Goal: Transaction & Acquisition: Register for event/course

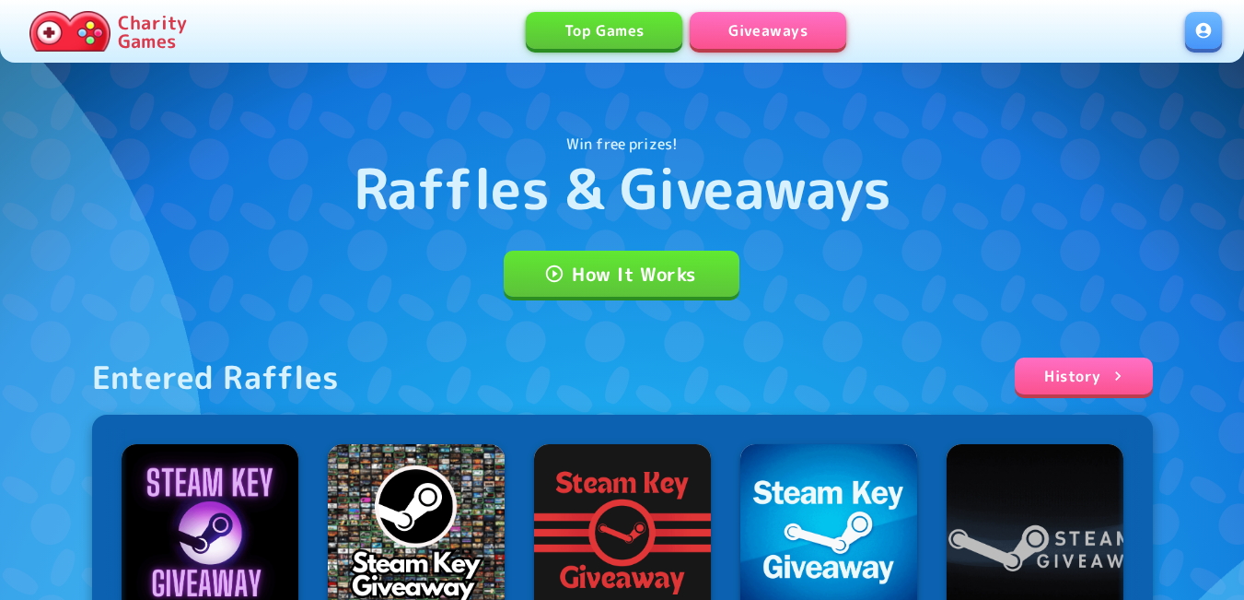
click at [1202, 41] on link at bounding box center [1204, 30] width 37 height 37
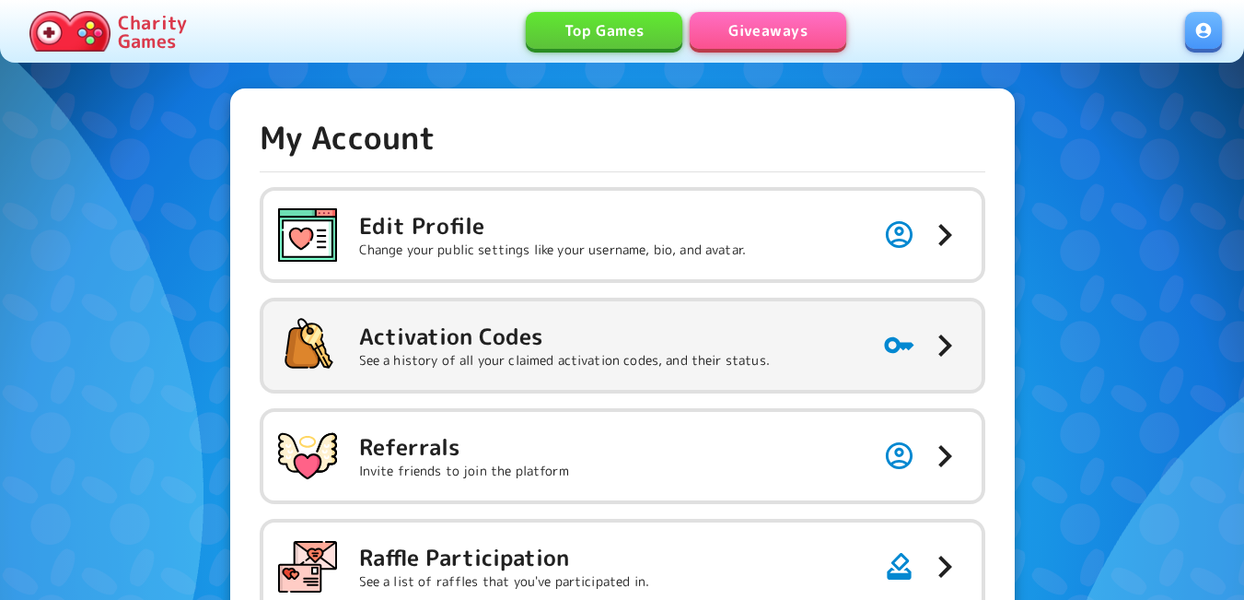
click at [483, 358] on p "See a history of all your claimed activation codes, and their status." at bounding box center [564, 360] width 411 height 18
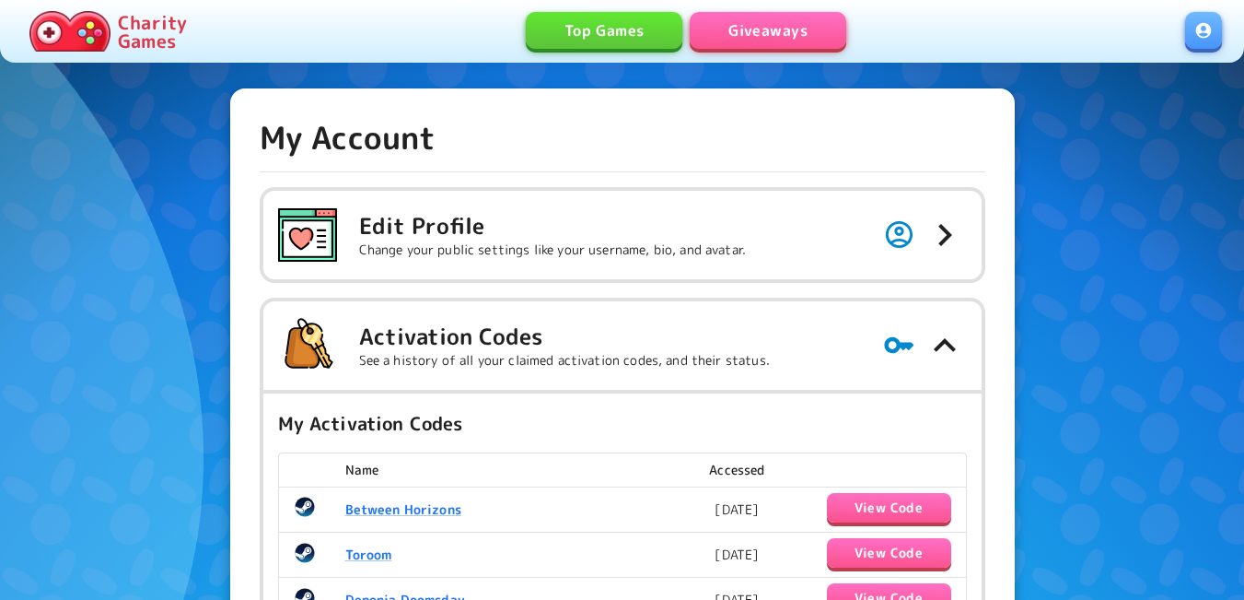
click at [752, 23] on link "Giveaways" at bounding box center [768, 30] width 157 height 37
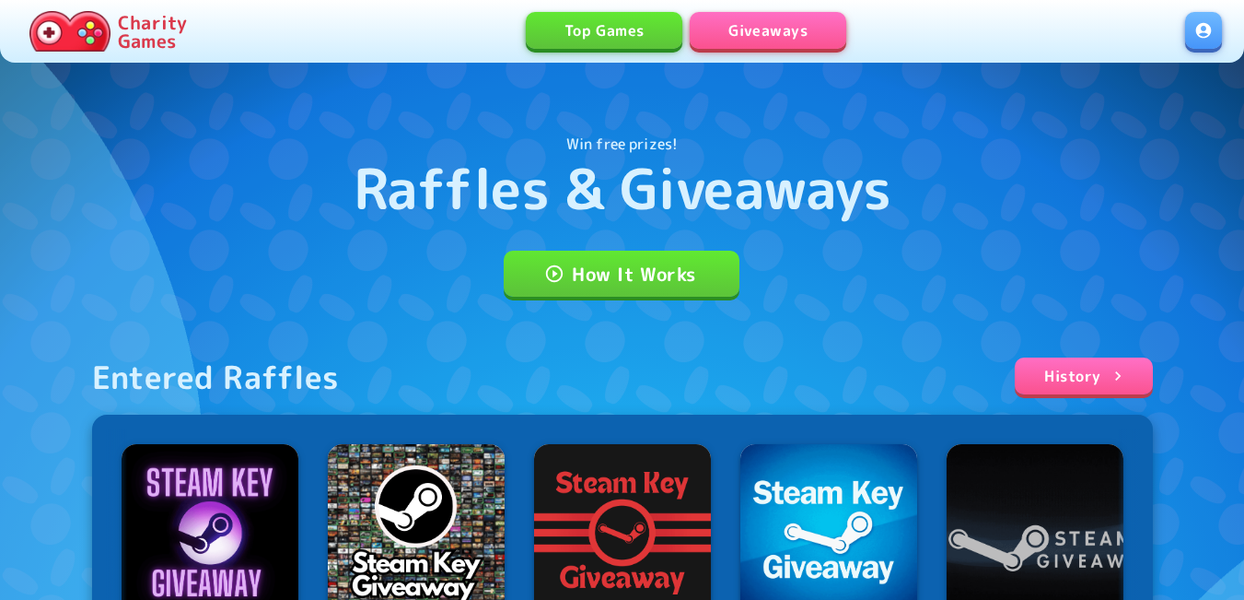
click at [1212, 38] on link at bounding box center [1204, 30] width 37 height 37
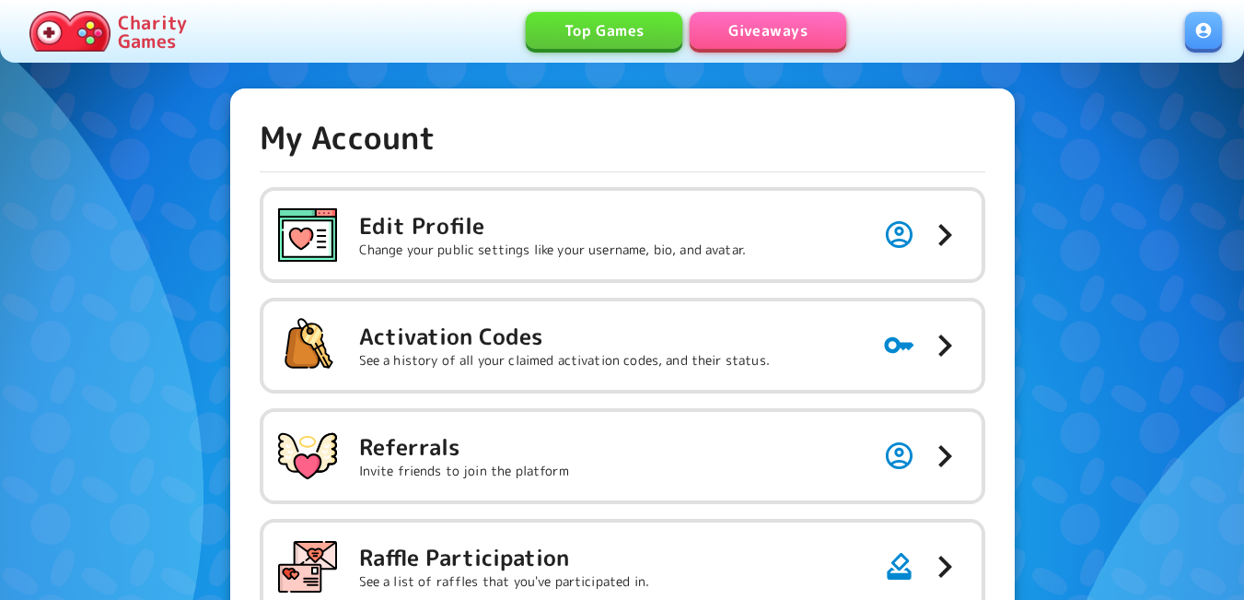
drag, startPoint x: 716, startPoint y: 326, endPoint x: 716, endPoint y: 166, distance: 160.3
click at [716, 326] on h5 "Activation Codes" at bounding box center [564, 335] width 411 height 29
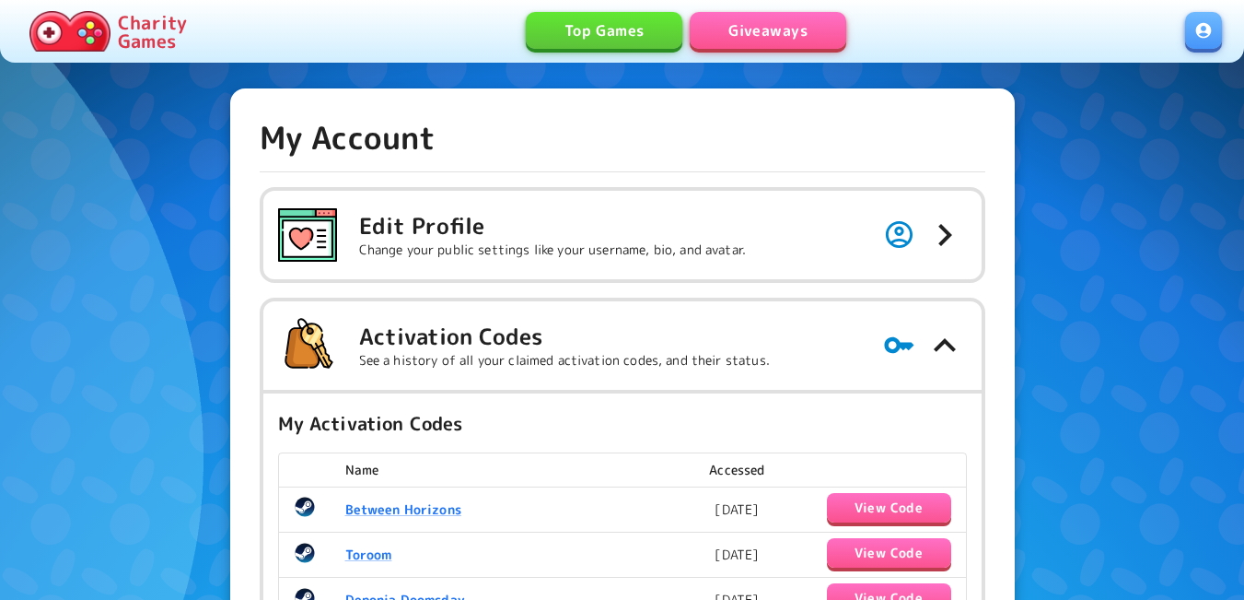
click at [768, 18] on link "Giveaways" at bounding box center [768, 30] width 157 height 37
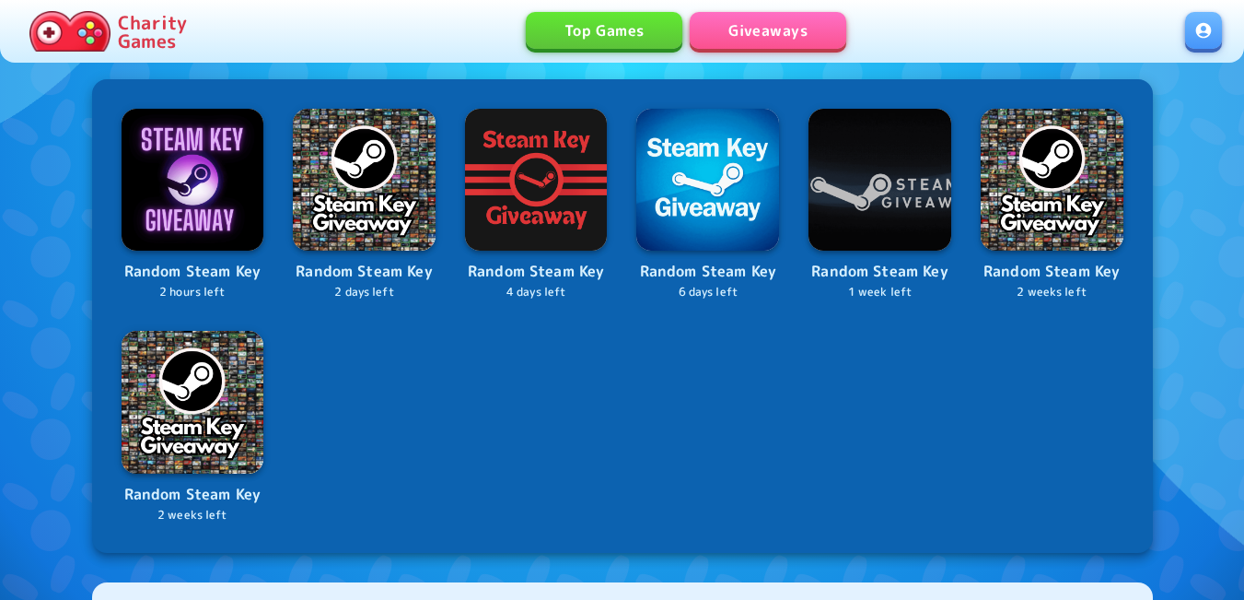
scroll to position [737, 0]
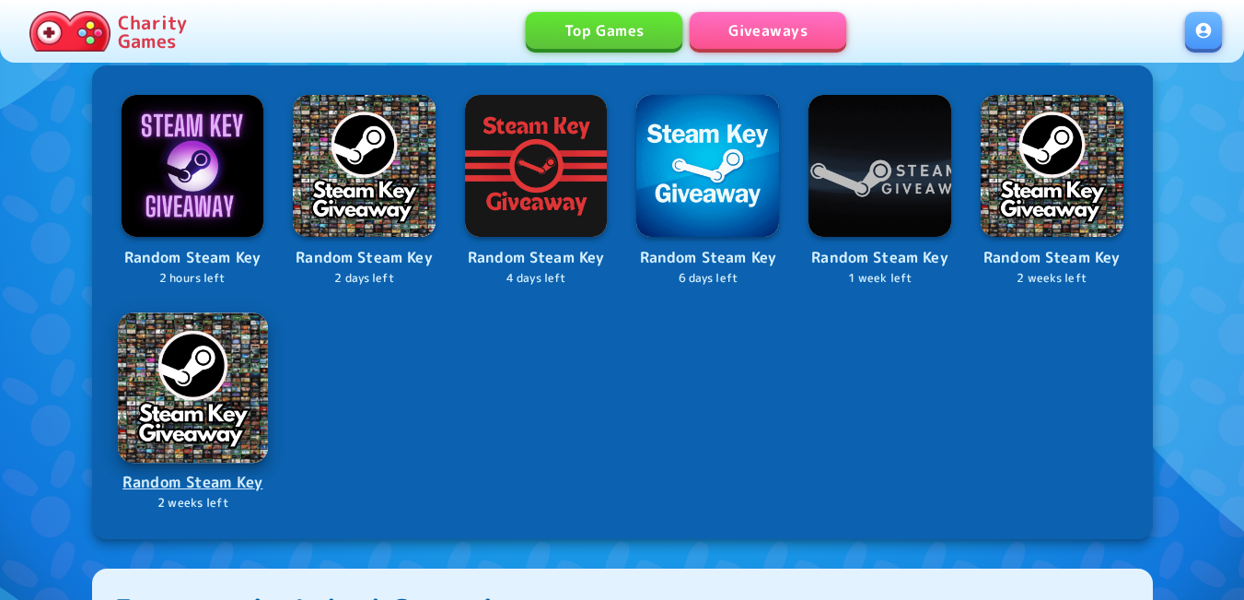
click at [177, 398] on img at bounding box center [192, 386] width 149 height 149
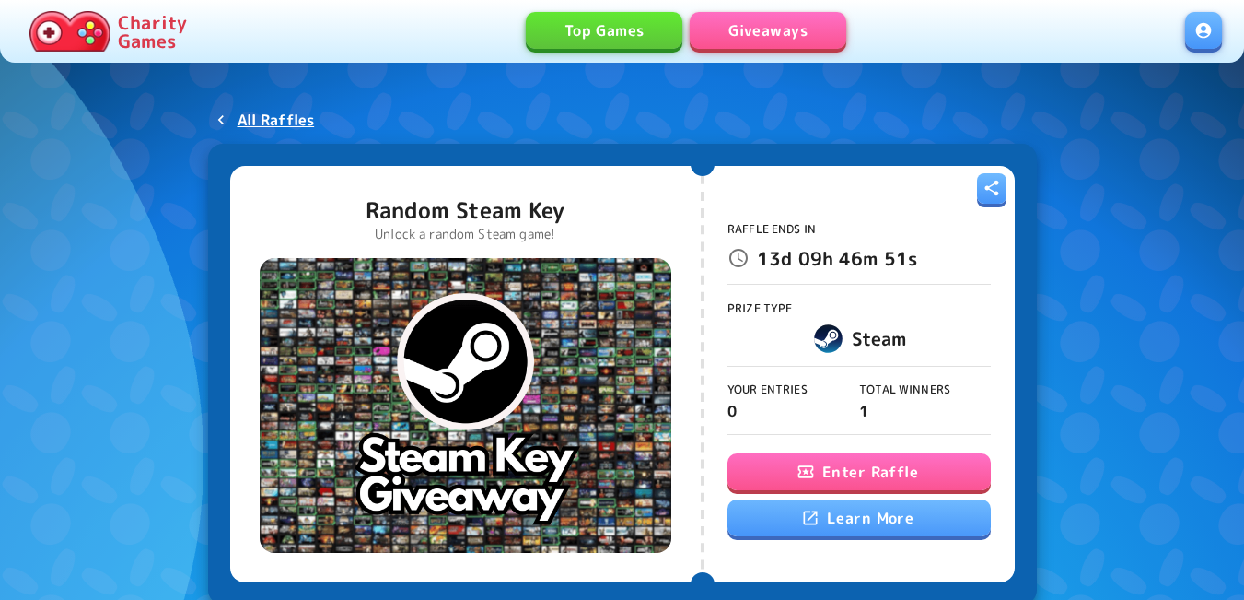
click at [832, 473] on button "Enter Raffle" at bounding box center [859, 471] width 263 height 37
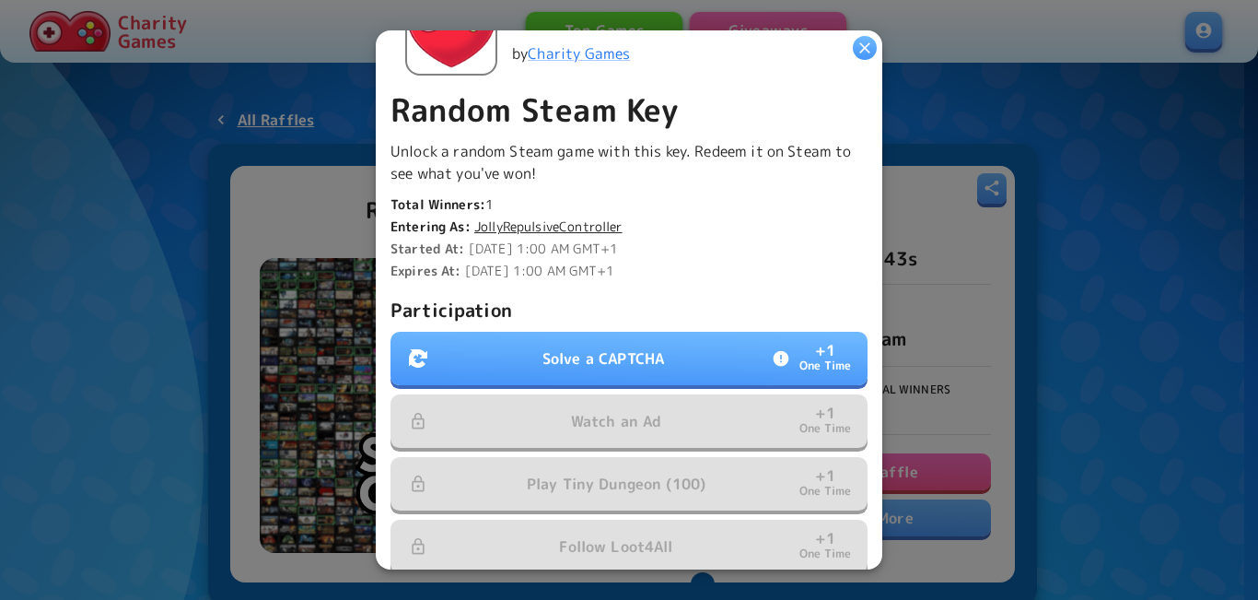
scroll to position [368, 0]
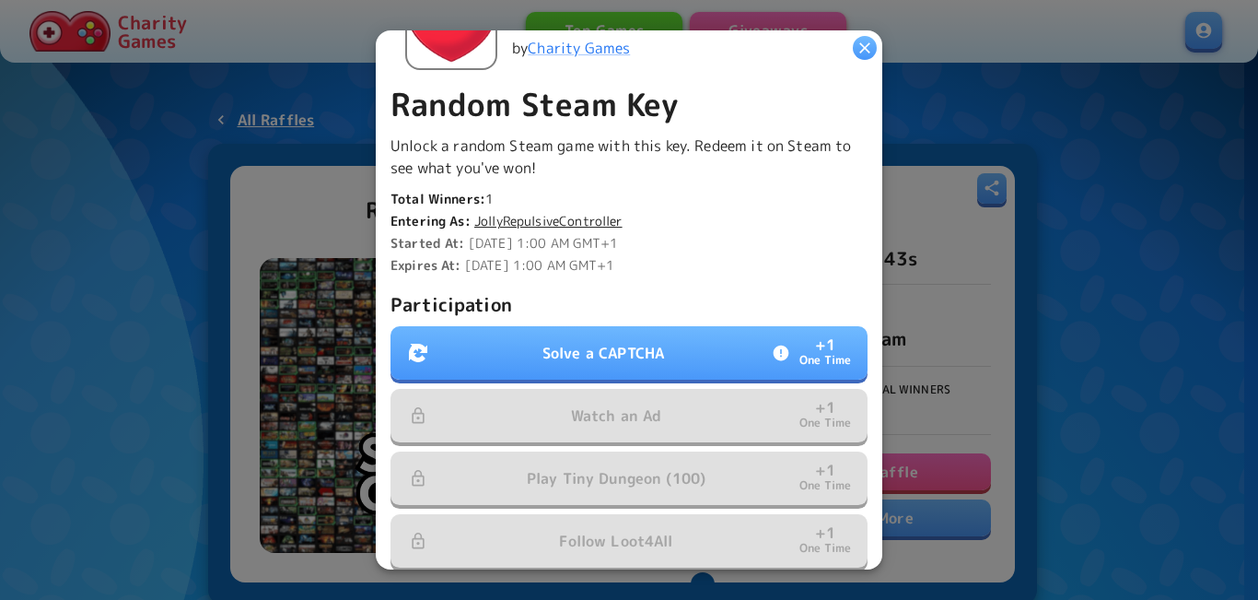
click at [563, 351] on p "Solve a CAPTCHA" at bounding box center [604, 353] width 122 height 22
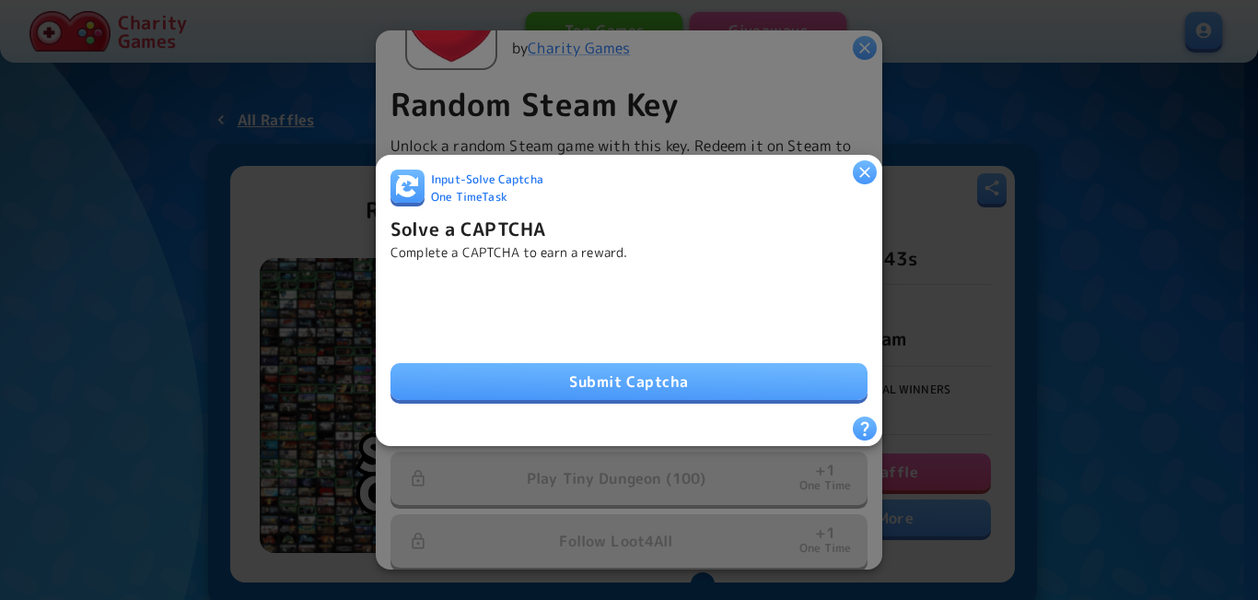
click at [572, 371] on button "Submit Captcha" at bounding box center [629, 381] width 477 height 37
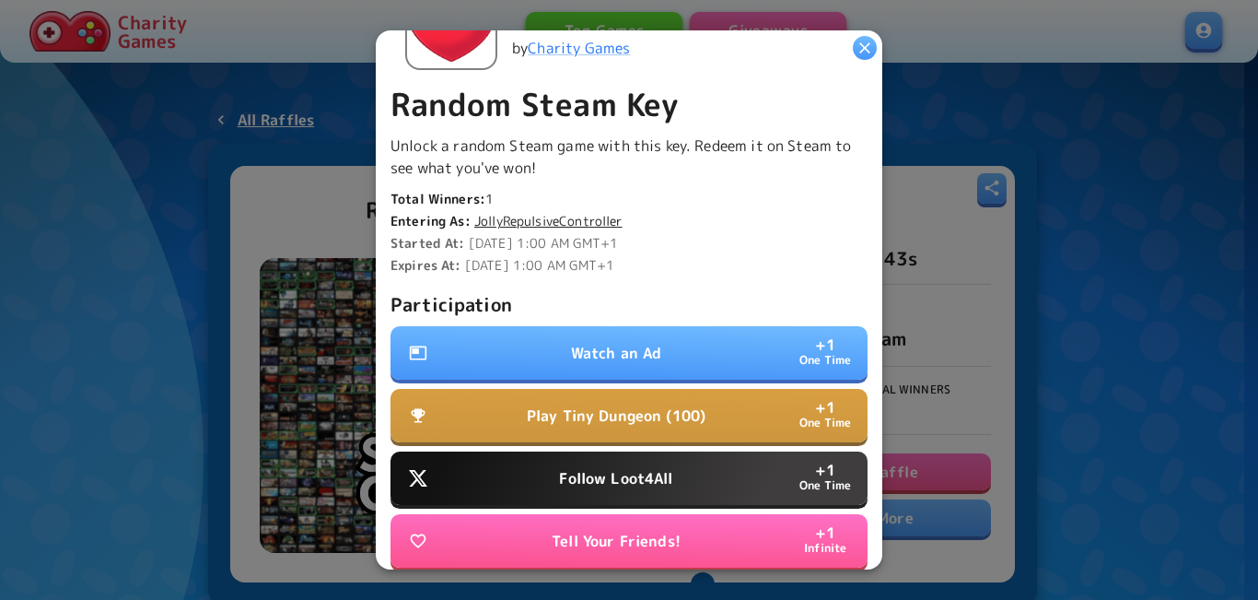
click at [542, 349] on button "Watch an Ad + 1 One Time" at bounding box center [629, 352] width 477 height 53
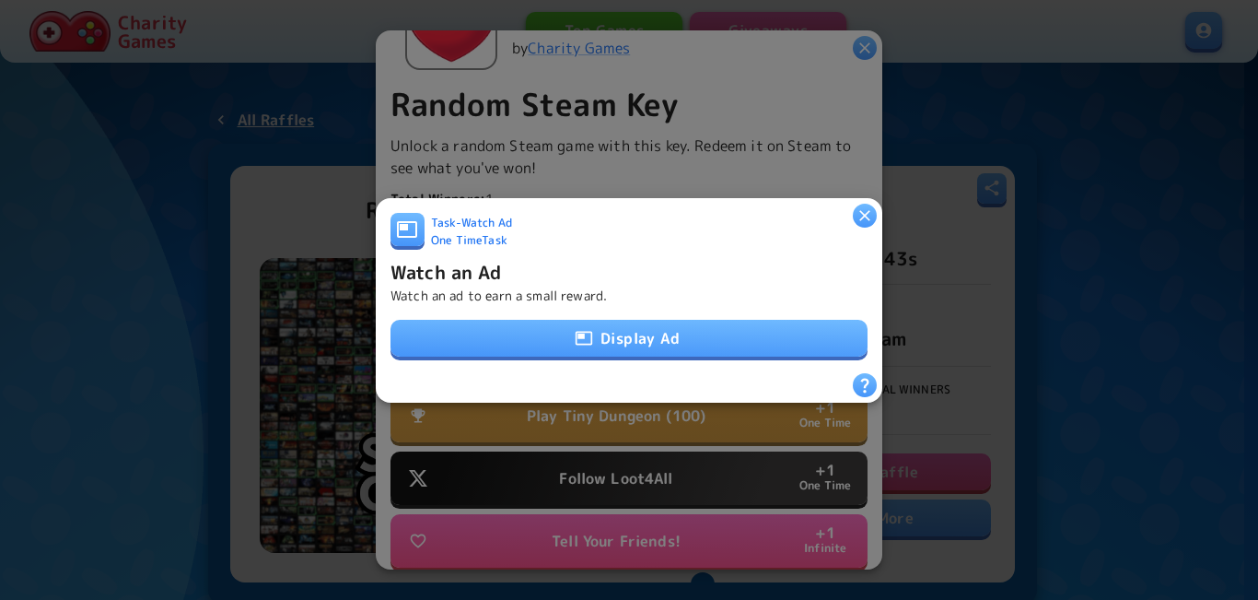
click at [597, 324] on button "Display Ad" at bounding box center [629, 338] width 477 height 37
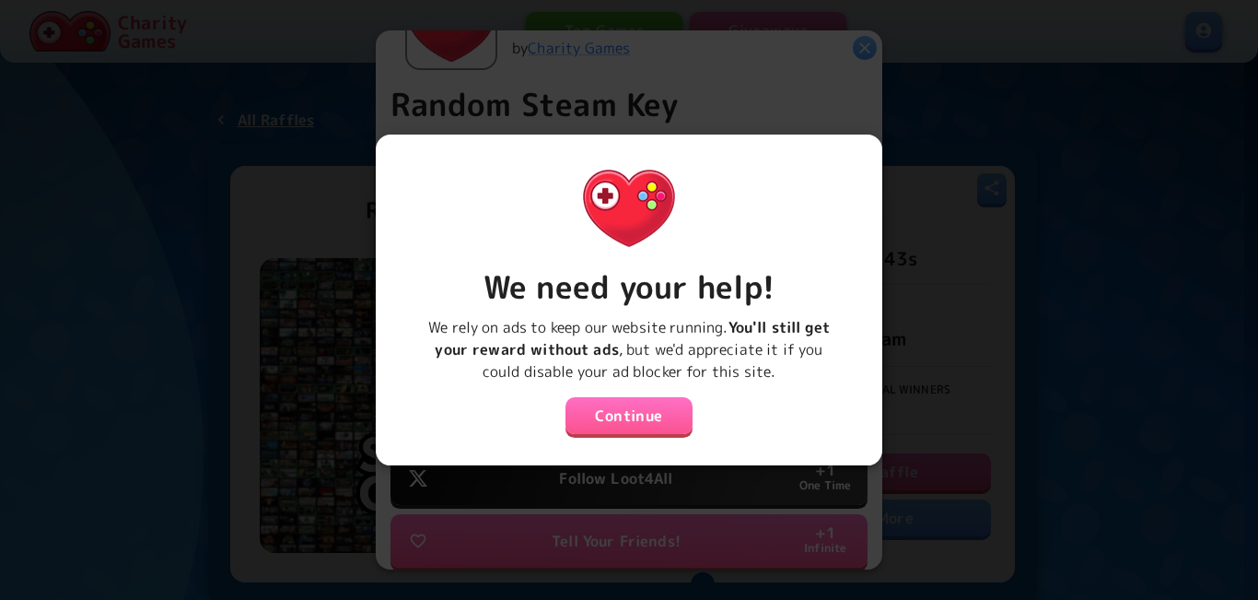
click at [623, 402] on button "Continue" at bounding box center [629, 415] width 127 height 37
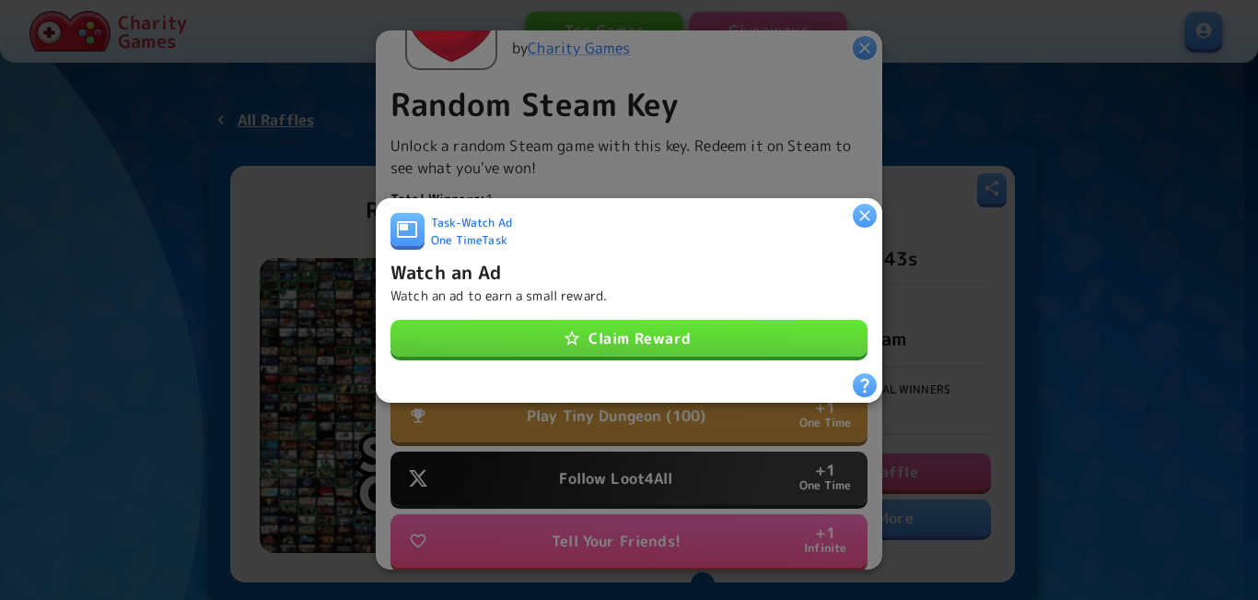
click at [637, 320] on button "Claim Reward" at bounding box center [629, 338] width 477 height 37
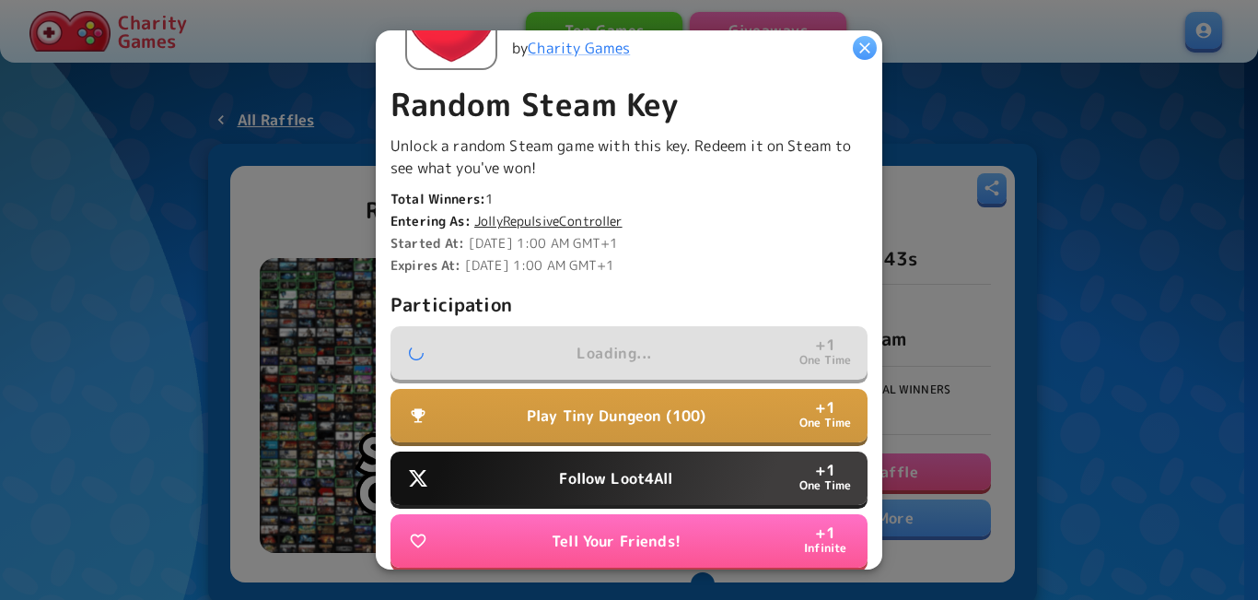
click at [591, 460] on button "Follow Loot4All + 1 One Time" at bounding box center [629, 477] width 477 height 53
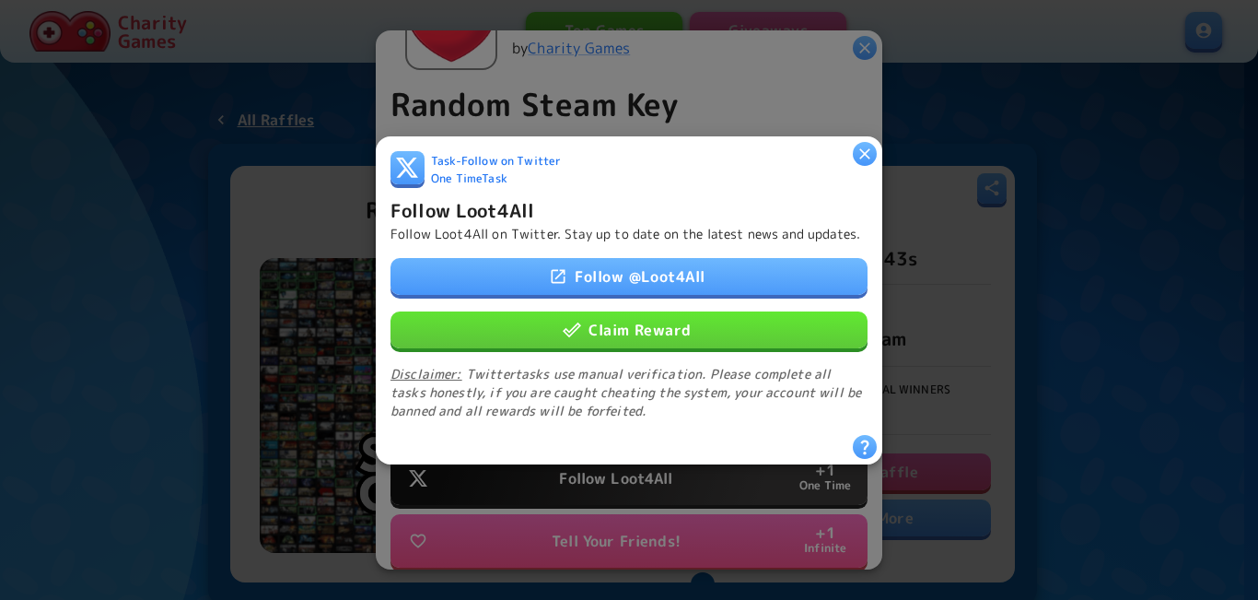
click at [655, 330] on button "Claim Reward" at bounding box center [629, 328] width 477 height 37
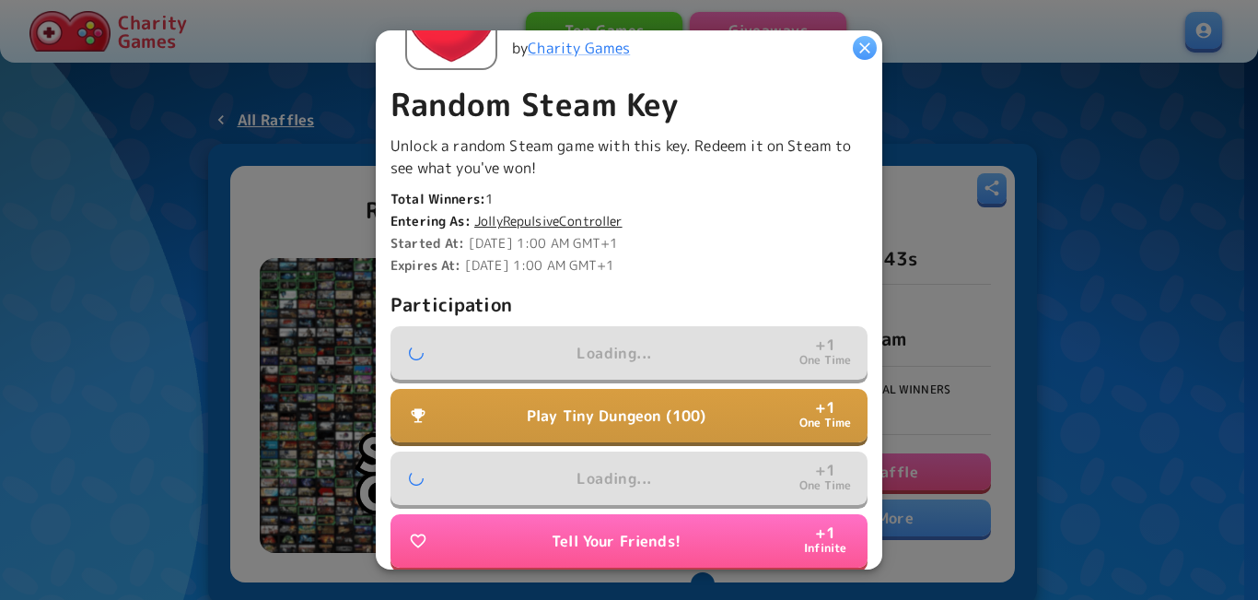
scroll to position [461, 0]
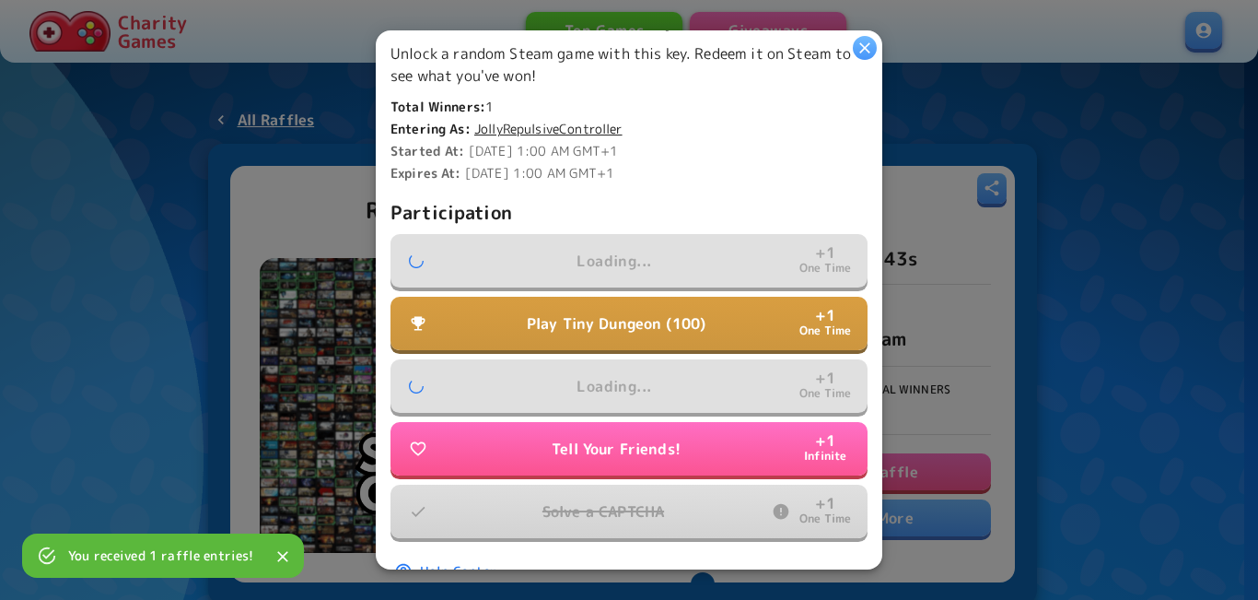
click at [600, 312] on p "Play Tiny Dungeon (100)" at bounding box center [616, 323] width 179 height 22
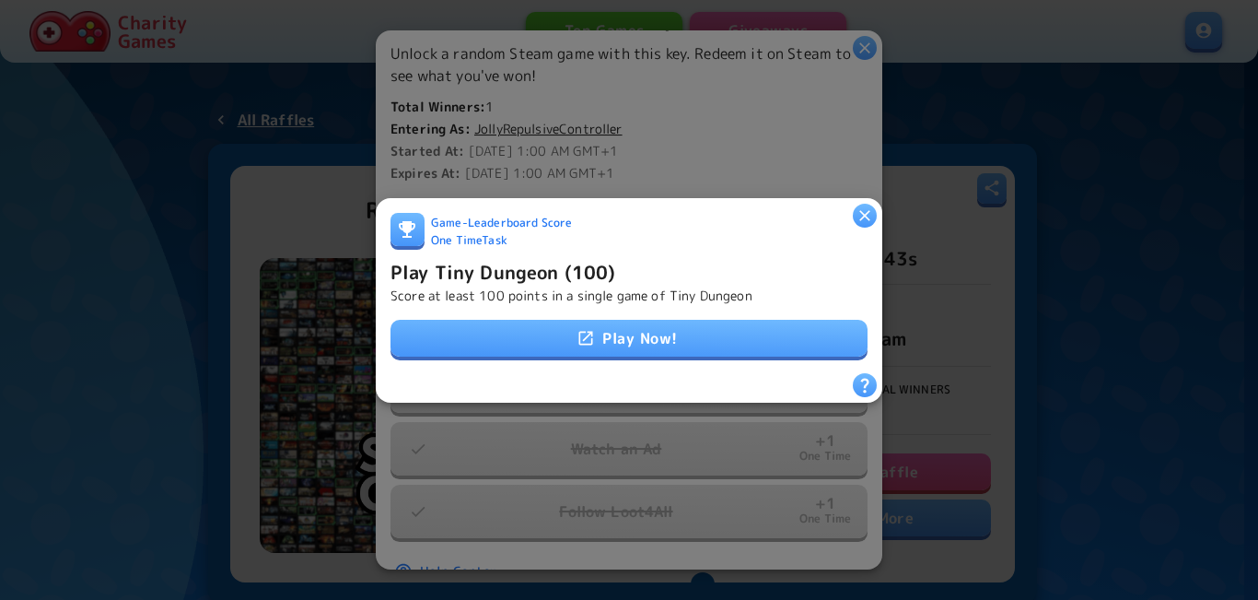
click at [503, 305] on div "Game - Leaderboard Score One Time Task Play Tiny Dungeon (100) Score at least 1…" at bounding box center [629, 292] width 477 height 160
click at [511, 329] on link "Play Now!" at bounding box center [629, 338] width 477 height 37
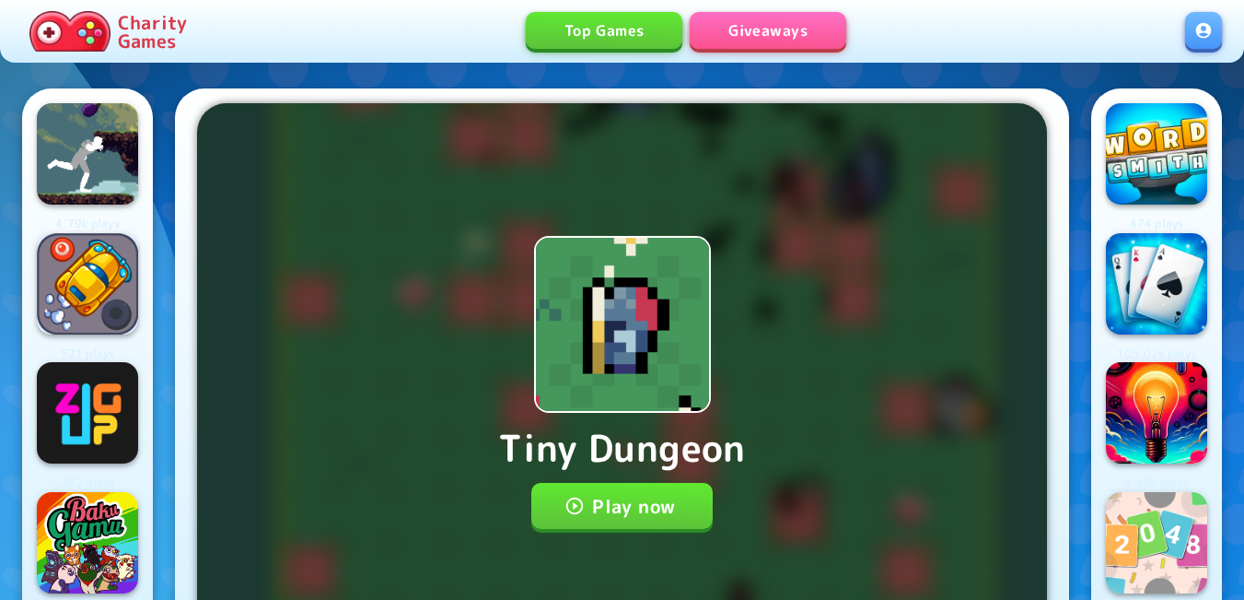
click at [665, 511] on button "Play now" at bounding box center [622, 506] width 181 height 46
